Goal: Transaction & Acquisition: Purchase product/service

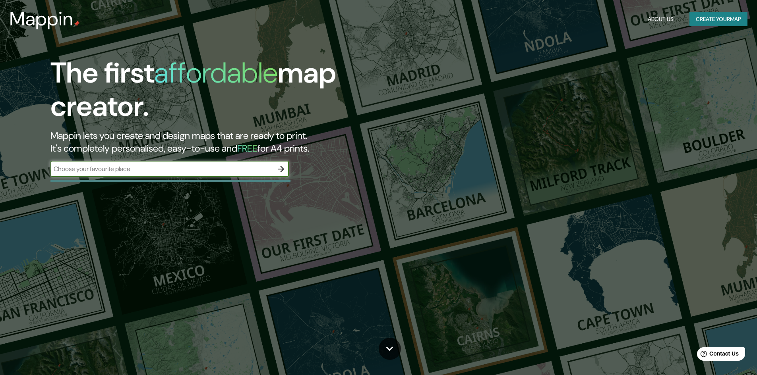
click at [109, 172] on input "text" at bounding box center [161, 169] width 223 height 9
type input "[GEOGRAPHIC_DATA]"
click at [285, 169] on icon "button" at bounding box center [281, 170] width 10 height 10
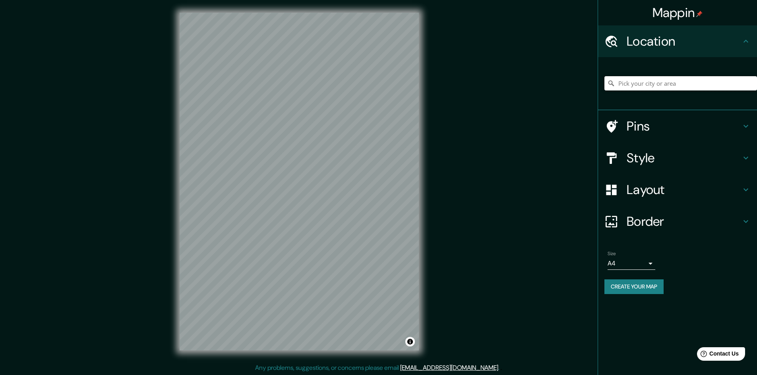
click at [656, 81] on input "Pick your city or area" at bounding box center [680, 83] width 153 height 14
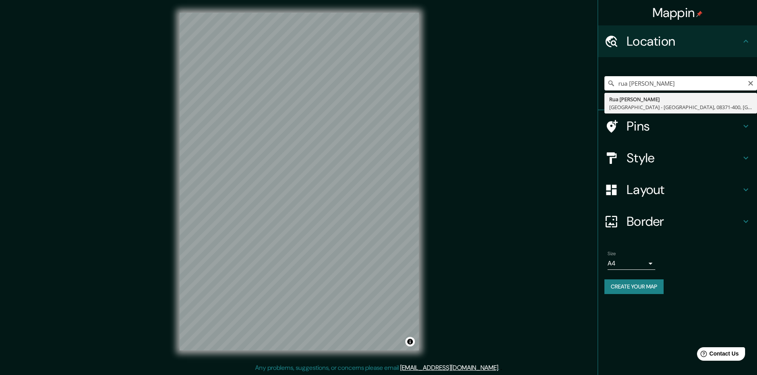
type input "Rua [PERSON_NAME], [GEOGRAPHIC_DATA] - [GEOGRAPHIC_DATA], 08371-400, [GEOGRAPHI…"
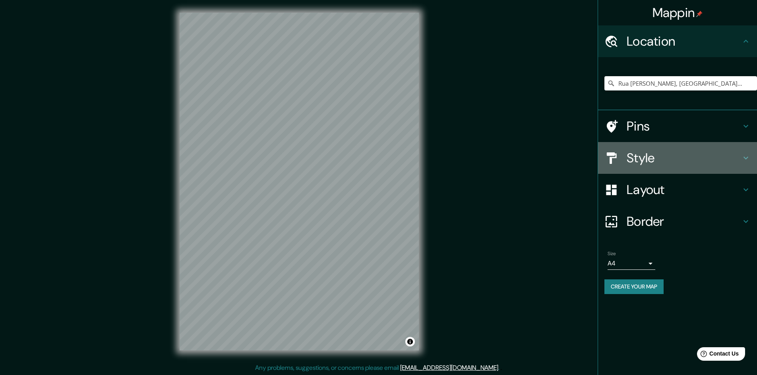
click at [676, 160] on h4 "Style" at bounding box center [684, 158] width 114 height 16
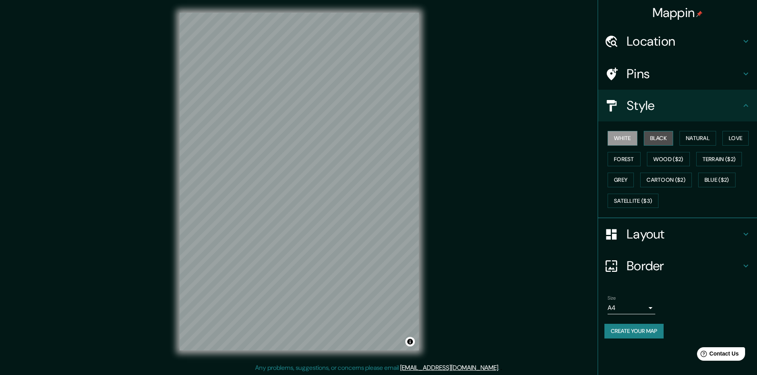
click at [664, 139] on button "Black" at bounding box center [659, 138] width 30 height 15
click at [621, 135] on button "White" at bounding box center [623, 138] width 30 height 15
click at [710, 137] on button "Natural" at bounding box center [697, 138] width 37 height 15
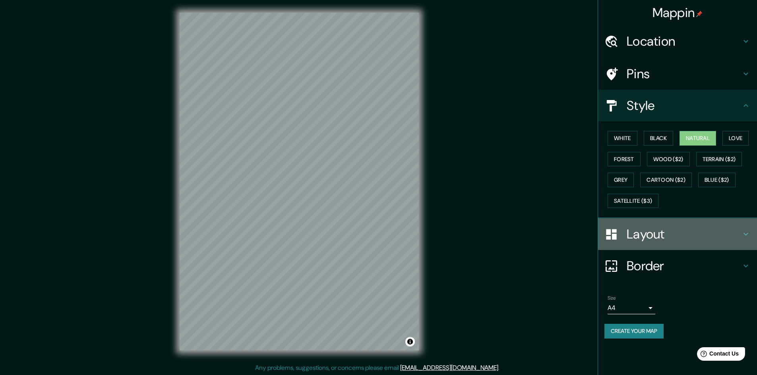
click at [672, 234] on h4 "Layout" at bounding box center [684, 234] width 114 height 16
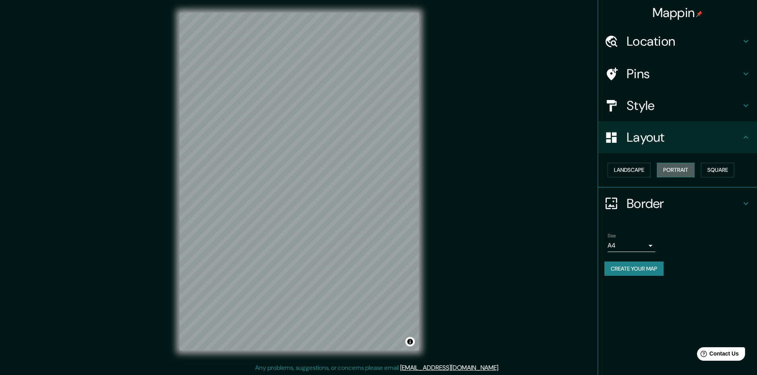
click at [670, 165] on button "Portrait" at bounding box center [676, 170] width 38 height 15
click at [641, 206] on h4 "Border" at bounding box center [684, 204] width 114 height 16
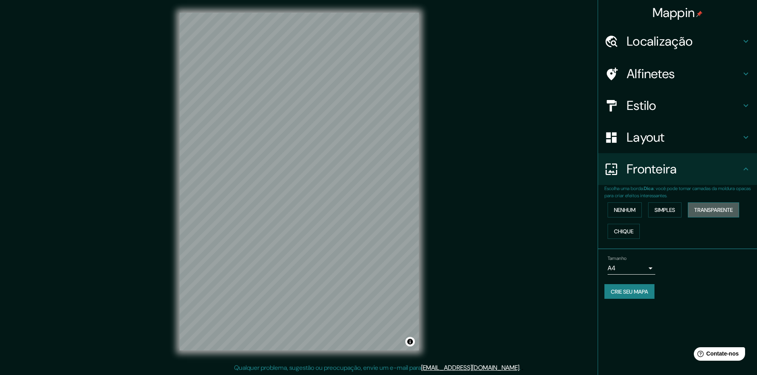
click at [728, 212] on font "Transparente" at bounding box center [713, 210] width 39 height 7
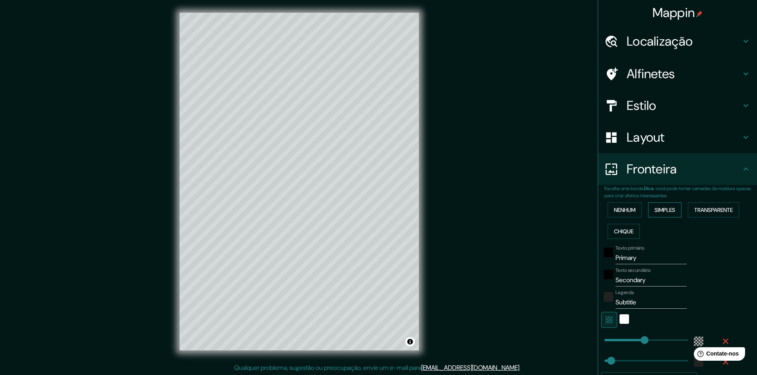
click at [654, 207] on font "Simples" at bounding box center [664, 210] width 21 height 7
click at [628, 231] on font "Chique" at bounding box center [623, 231] width 19 height 7
click at [623, 212] on font "Nenhum" at bounding box center [624, 210] width 21 height 7
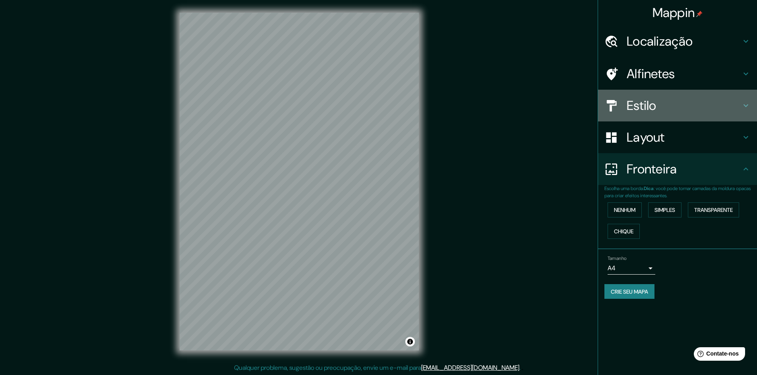
click at [636, 99] on font "Estilo" at bounding box center [642, 105] width 30 height 17
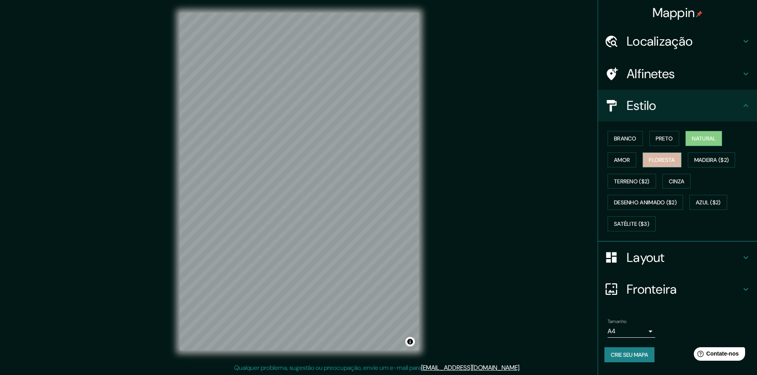
click at [671, 161] on font "Floresta" at bounding box center [662, 160] width 26 height 7
click at [665, 145] on button "Preto" at bounding box center [664, 138] width 30 height 15
click at [635, 223] on font "Satélite ($3)" at bounding box center [631, 224] width 35 height 7
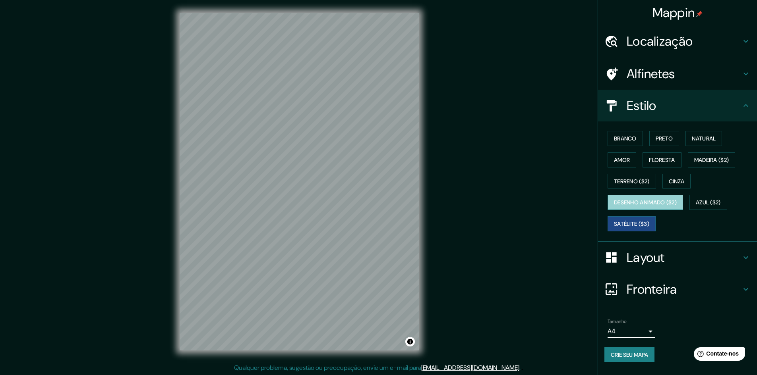
click at [650, 203] on font "Desenho animado ($2)" at bounding box center [645, 202] width 63 height 7
click at [625, 157] on font "Amor" at bounding box center [622, 160] width 16 height 7
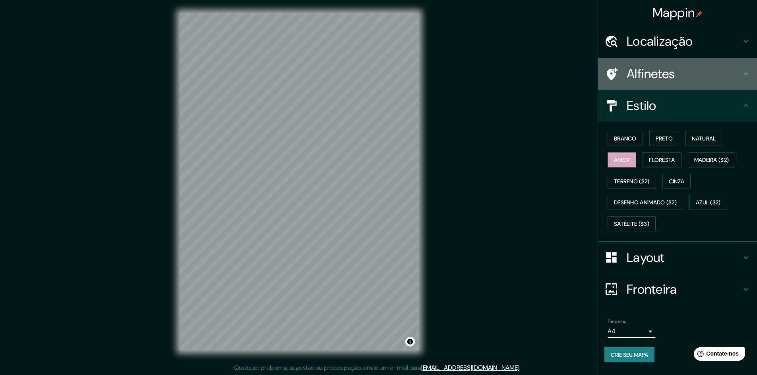
click at [643, 74] on font "Alfinetes" at bounding box center [651, 74] width 48 height 17
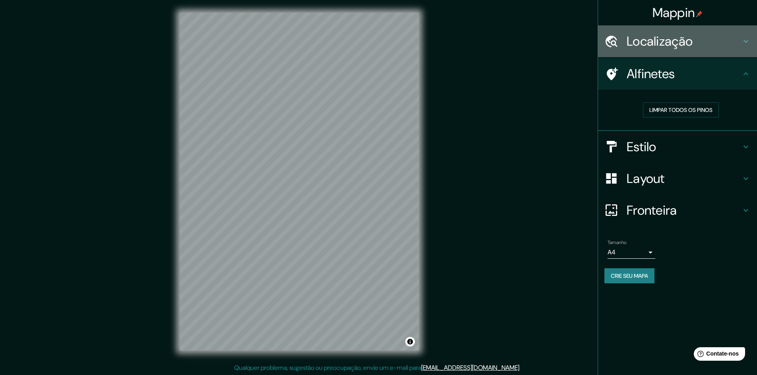
click at [739, 42] on h4 "Localização" at bounding box center [684, 41] width 114 height 16
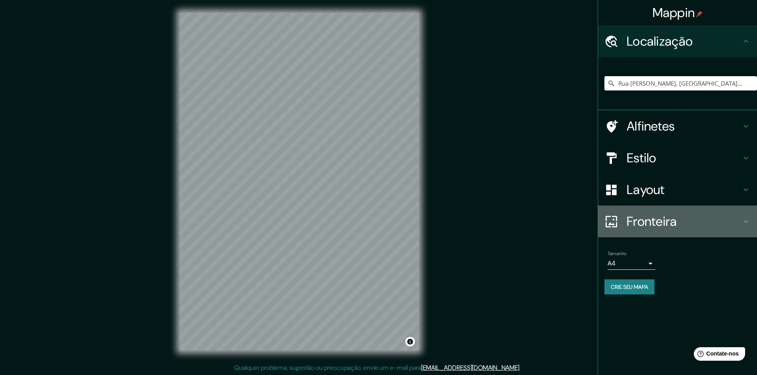
click at [675, 223] on font "Fronteira" at bounding box center [652, 221] width 50 height 17
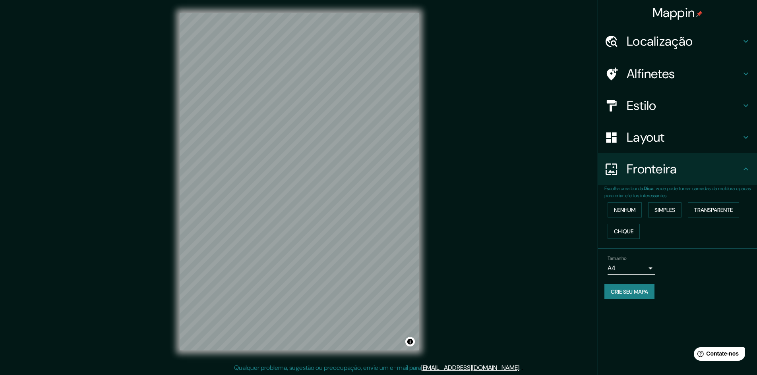
click at [660, 131] on font "Layout" at bounding box center [646, 137] width 38 height 17
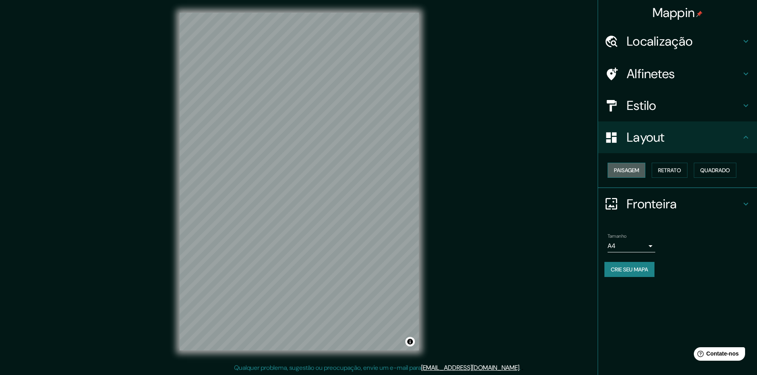
click at [618, 169] on font "Paisagem" at bounding box center [626, 170] width 25 height 7
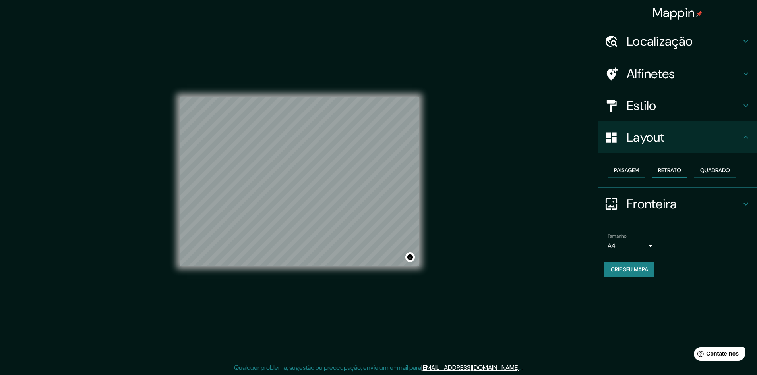
click at [681, 170] on font "Retrato" at bounding box center [669, 170] width 23 height 7
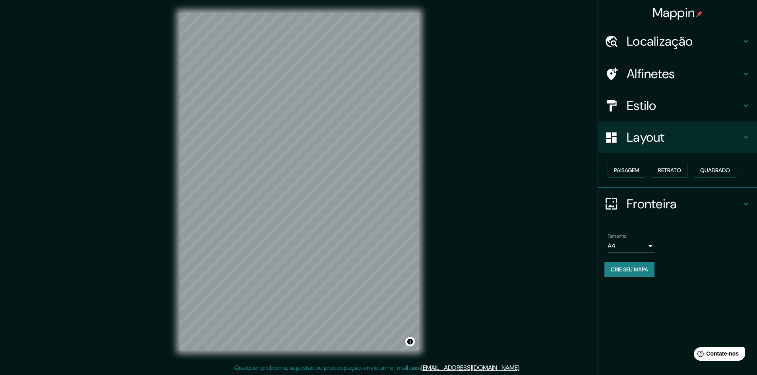
click at [651, 97] on div "Estilo" at bounding box center [677, 106] width 159 height 32
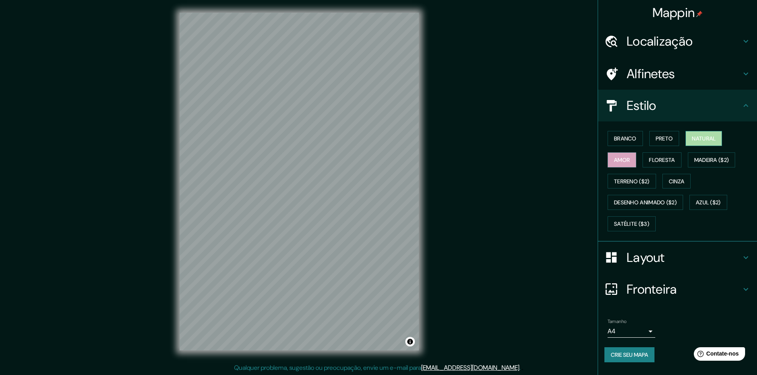
click at [691, 139] on button "Natural" at bounding box center [703, 138] width 37 height 15
click at [702, 153] on button "Madeira ($2)" at bounding box center [712, 160] width 48 height 15
click at [681, 180] on font "Cinza" at bounding box center [677, 181] width 16 height 7
click at [636, 176] on font "Terreno ($2)" at bounding box center [632, 181] width 36 height 10
click at [685, 185] on font "Cinza" at bounding box center [677, 181] width 16 height 10
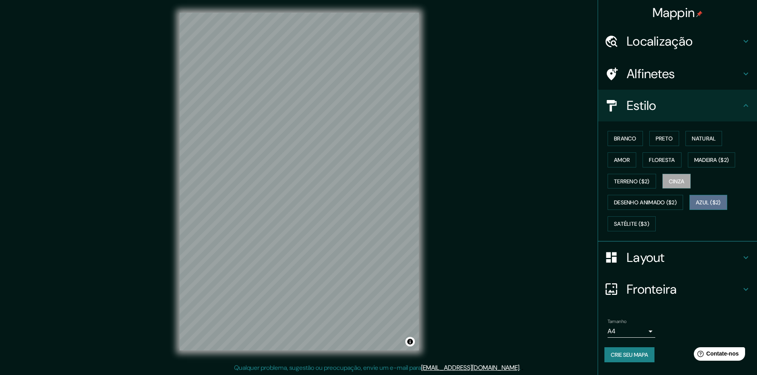
click at [704, 200] on font "Azul ($2)" at bounding box center [708, 202] width 25 height 7
click at [679, 178] on font "Cinza" at bounding box center [677, 181] width 16 height 7
click at [652, 254] on font "Layout" at bounding box center [646, 258] width 38 height 17
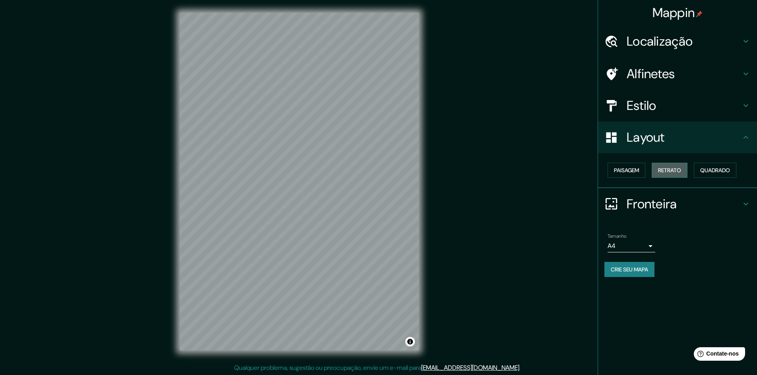
click at [672, 170] on font "Retrato" at bounding box center [669, 170] width 23 height 7
click at [632, 169] on font "Paisagem" at bounding box center [626, 170] width 25 height 7
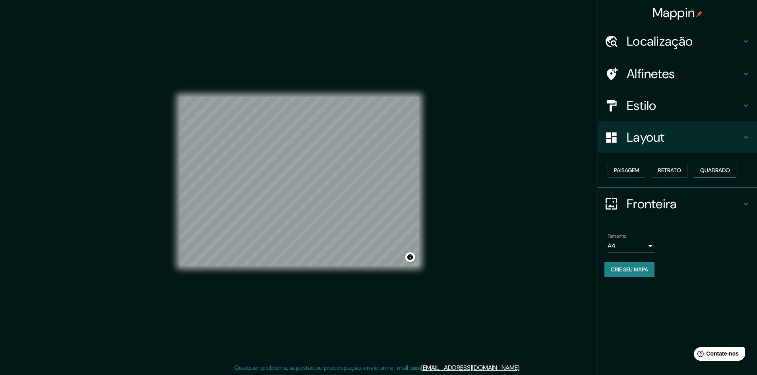
click at [720, 172] on font "Quadrado" at bounding box center [715, 170] width 30 height 7
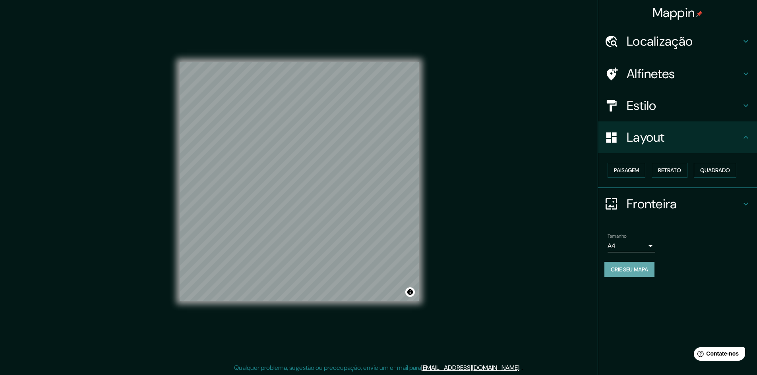
click at [623, 271] on font "Crie seu mapa" at bounding box center [629, 269] width 37 height 7
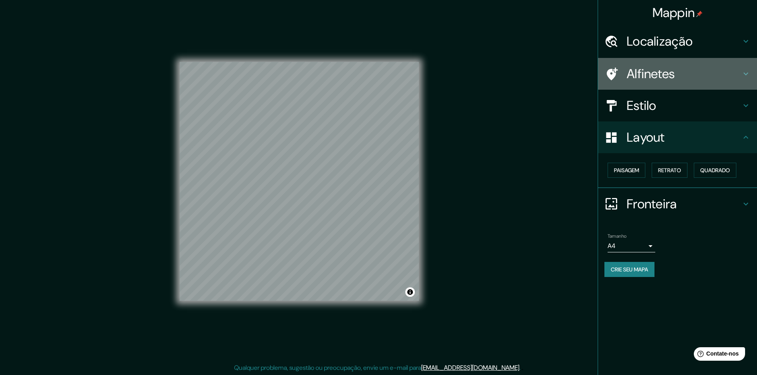
click at [656, 75] on font "Alfinetes" at bounding box center [651, 74] width 48 height 17
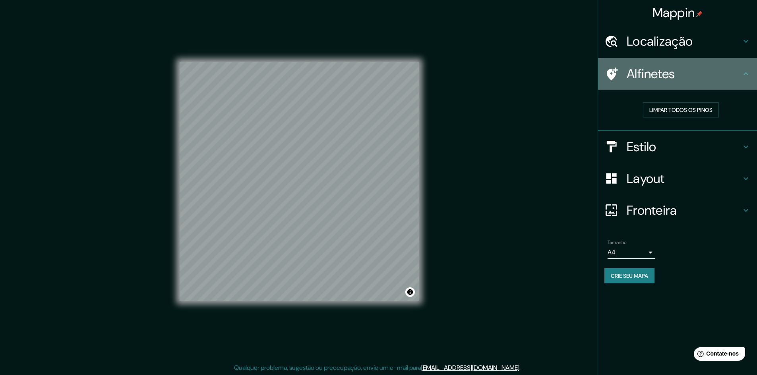
click at [722, 75] on h4 "Alfinetes" at bounding box center [684, 74] width 114 height 16
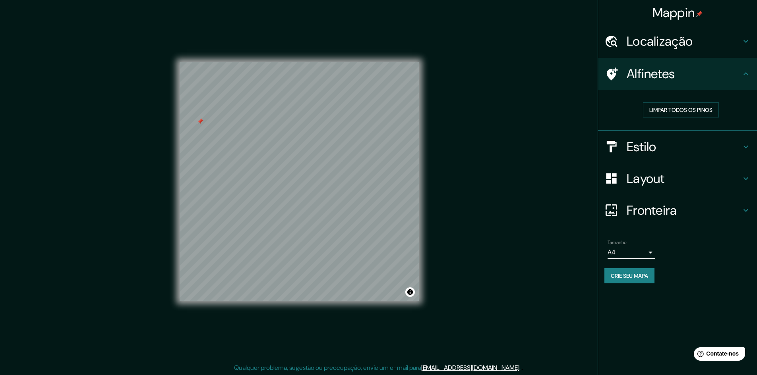
click at [201, 120] on div at bounding box center [200, 121] width 6 height 6
click at [646, 182] on font "Layout" at bounding box center [646, 178] width 38 height 17
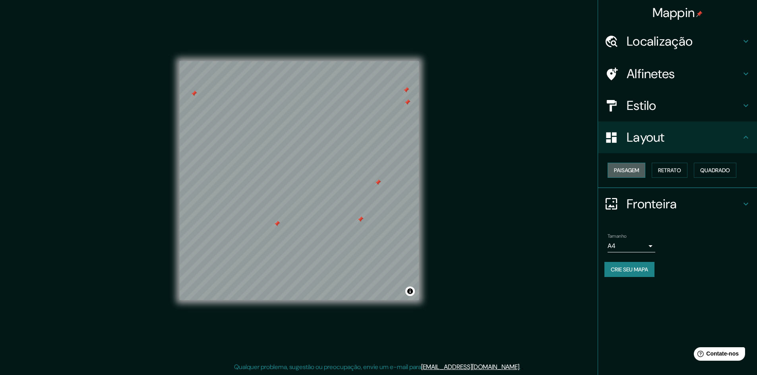
click at [634, 170] on font "Paisagem" at bounding box center [626, 170] width 25 height 7
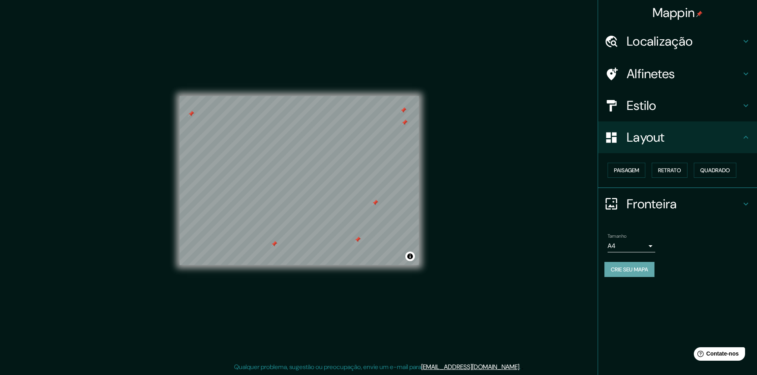
click at [644, 268] on font "Crie seu mapa" at bounding box center [629, 269] width 37 height 7
click at [633, 271] on font "Crie seu mapa" at bounding box center [629, 269] width 37 height 7
click at [469, 276] on div "Mappin Localização Rua [PERSON_NAME], [GEOGRAPHIC_DATA] - [GEOGRAPHIC_DATA], 08…" at bounding box center [378, 187] width 757 height 376
click at [52, 160] on div "Mappin Localização Rua [PERSON_NAME], [GEOGRAPHIC_DATA] - [GEOGRAPHIC_DATA], 08…" at bounding box center [378, 187] width 757 height 376
